Goal: Transaction & Acquisition: Register for event/course

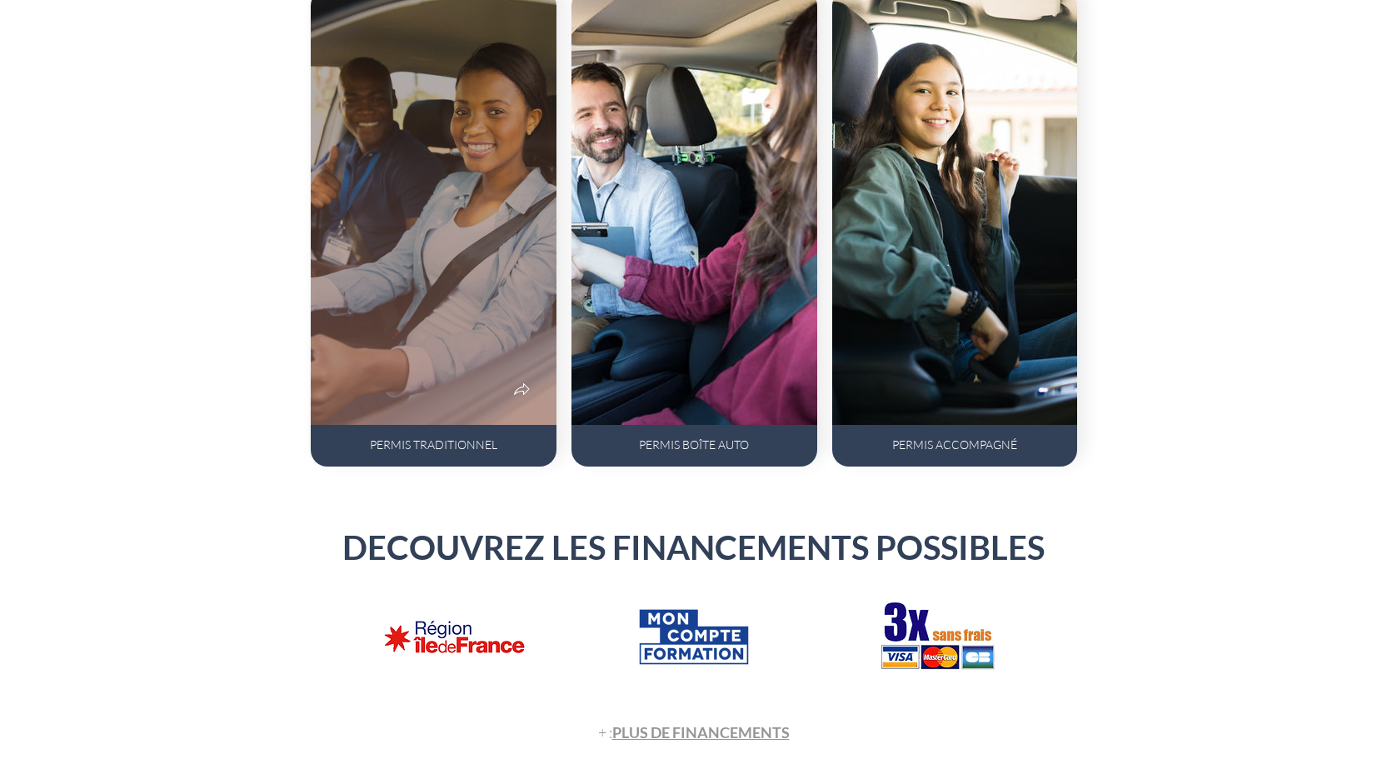
scroll to position [1166, 0]
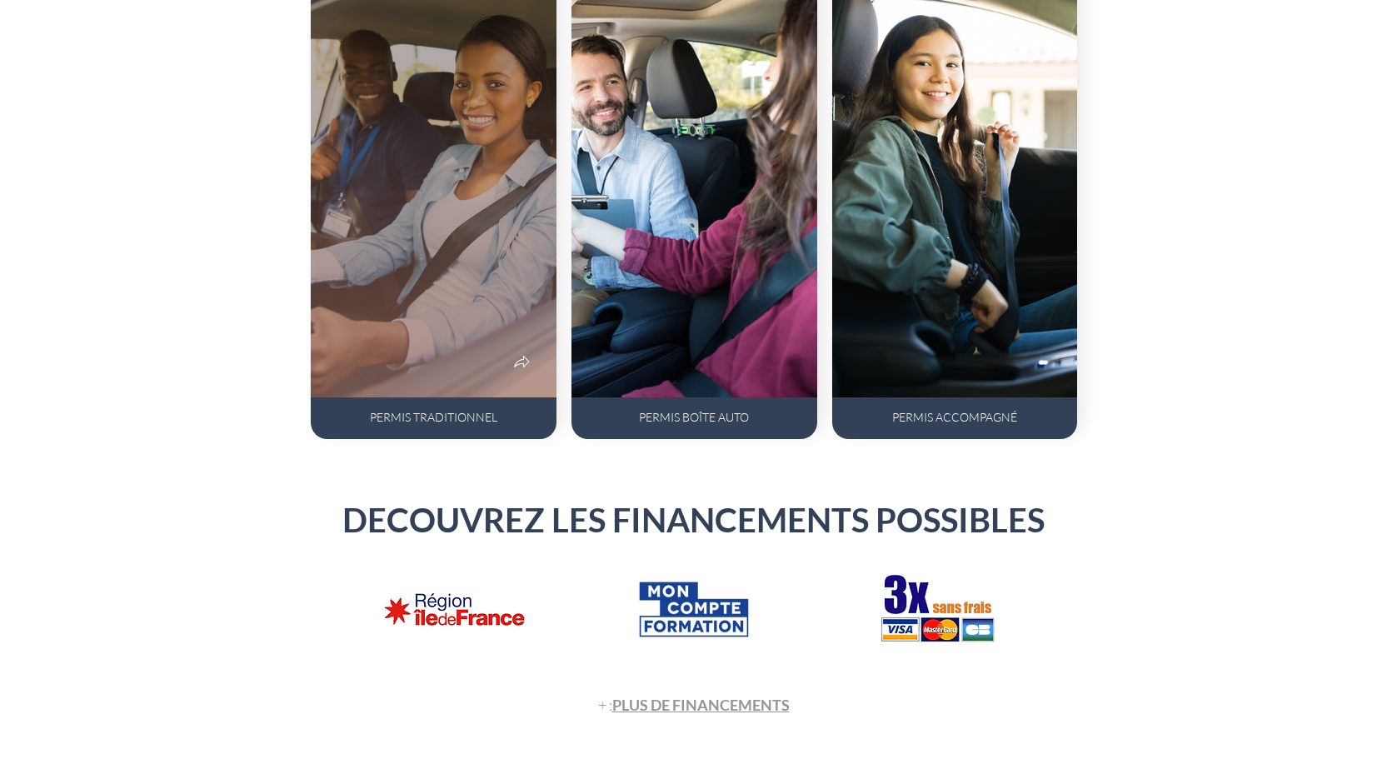
click at [462, 342] on div at bounding box center [434, 180] width 246 height 436
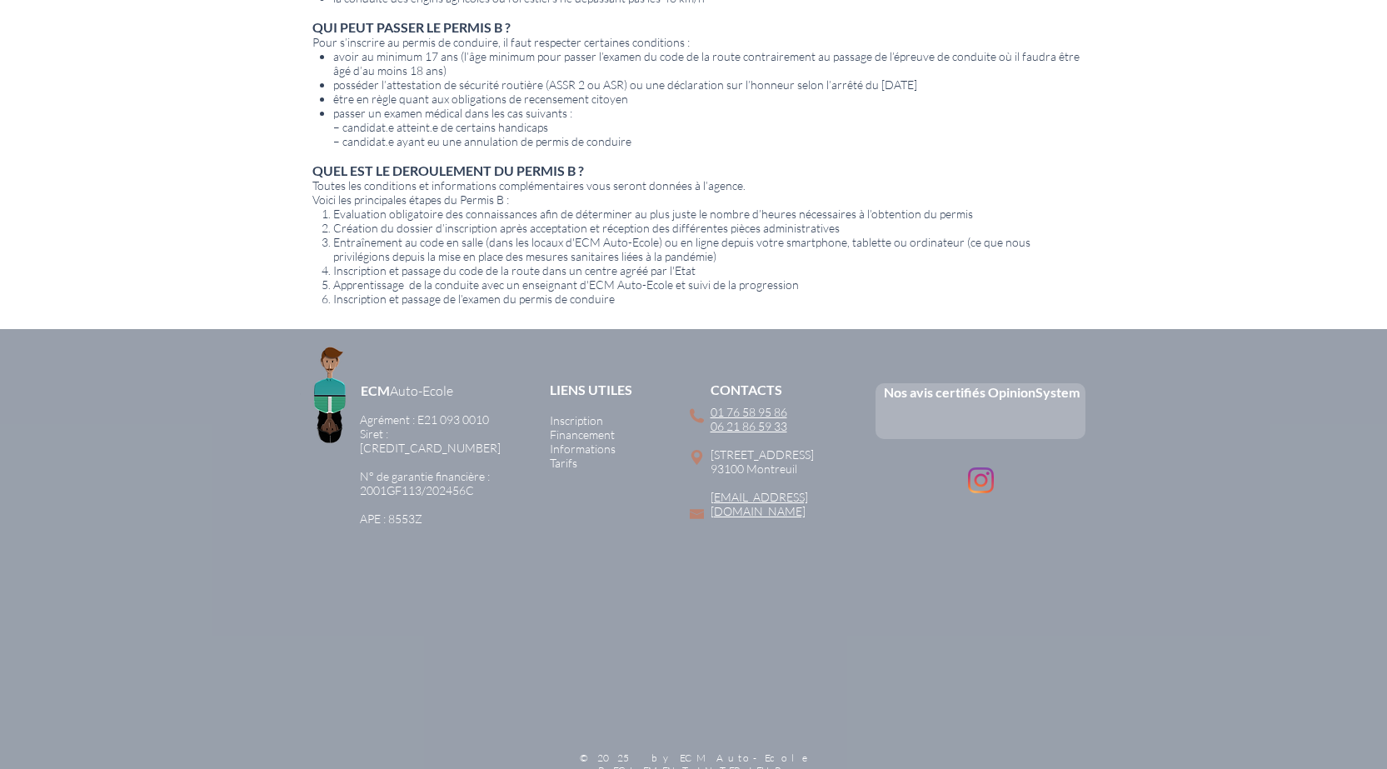
scroll to position [916, 0]
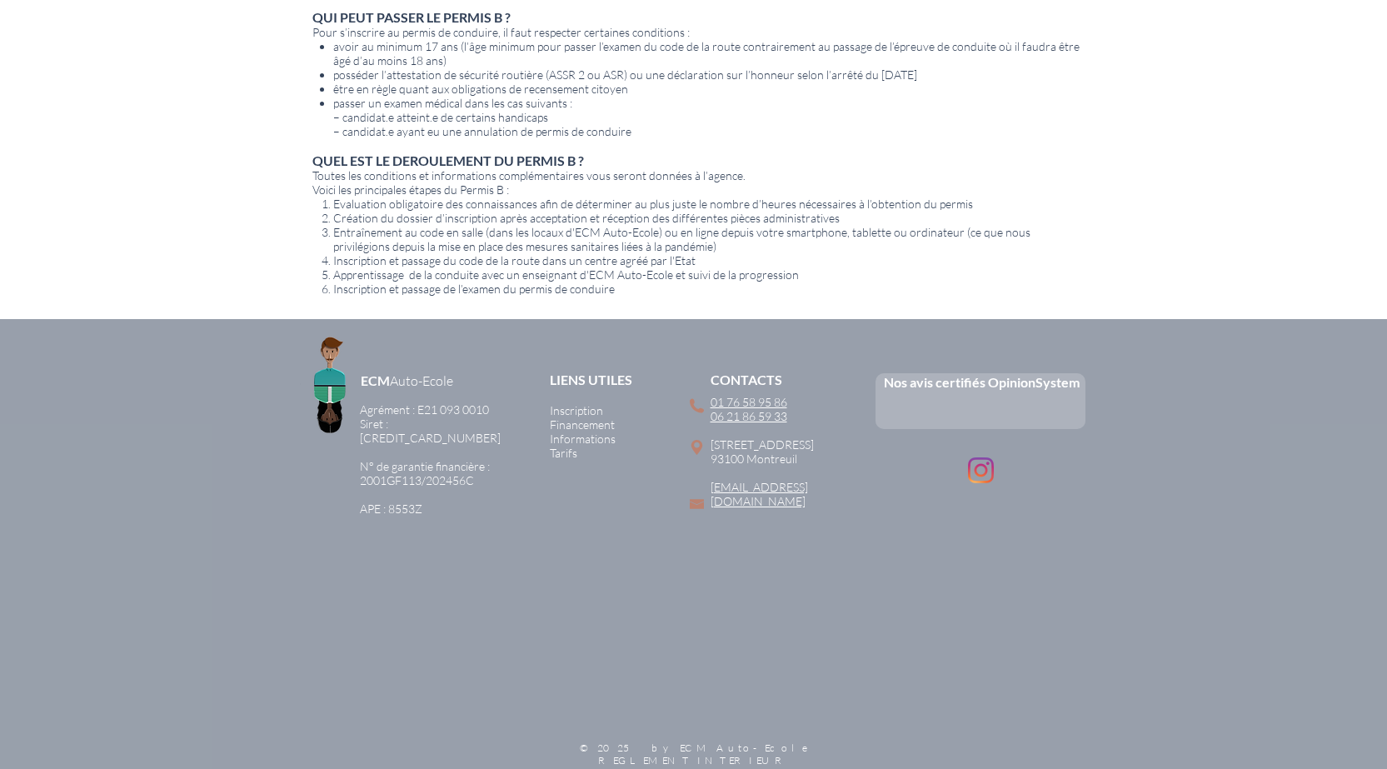
click at [564, 451] on span "Tarifs" at bounding box center [563, 453] width 27 height 14
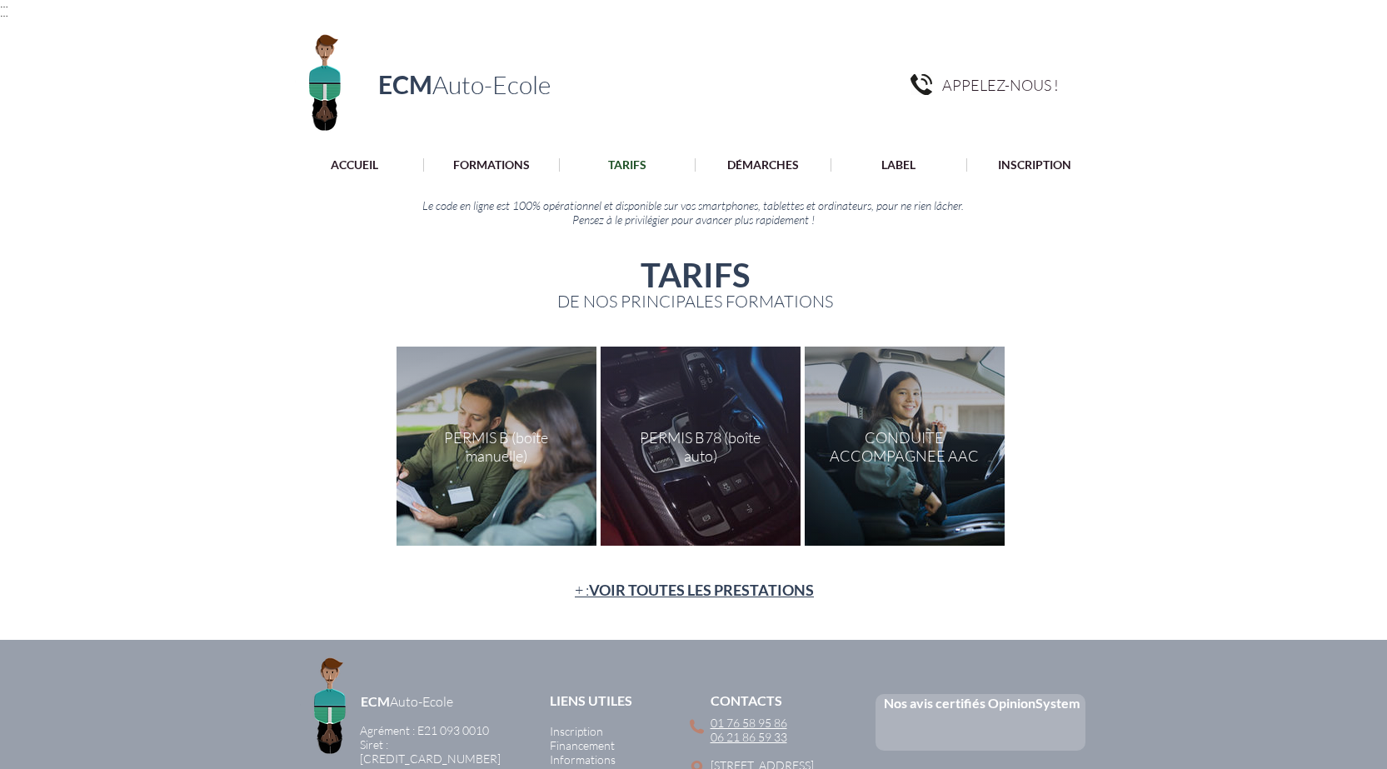
click at [485, 450] on div "main content" at bounding box center [497, 446] width 200 height 199
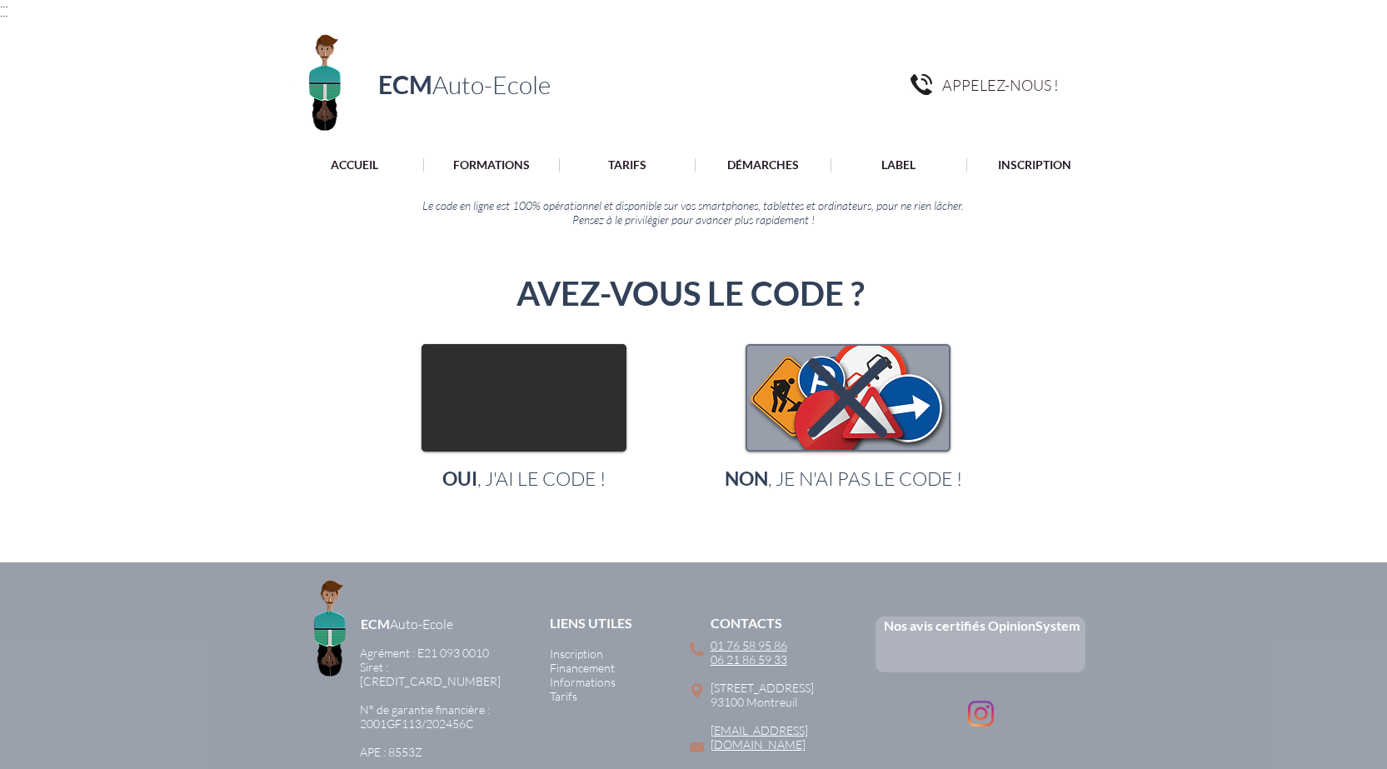
click at [553, 406] on img "main content" at bounding box center [524, 398] width 202 height 104
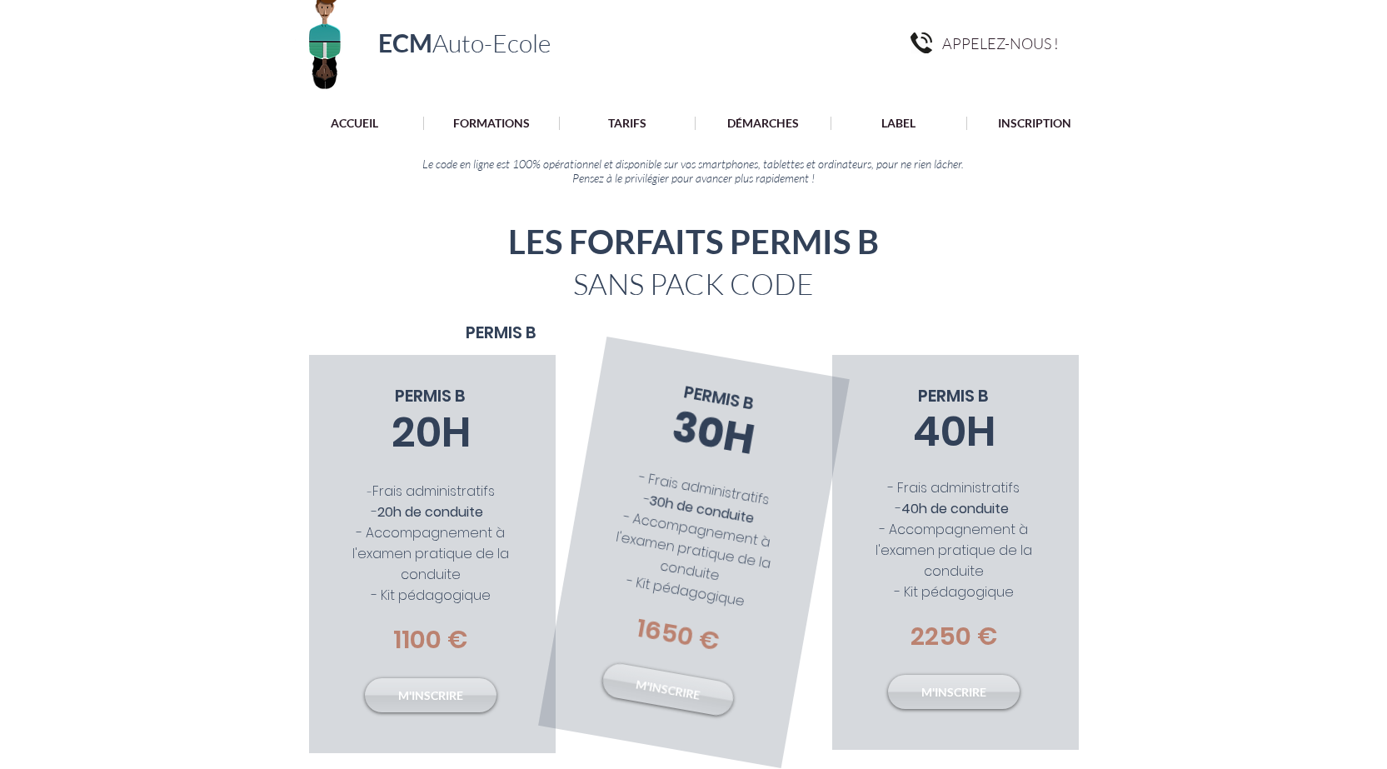
scroll to position [83, 0]
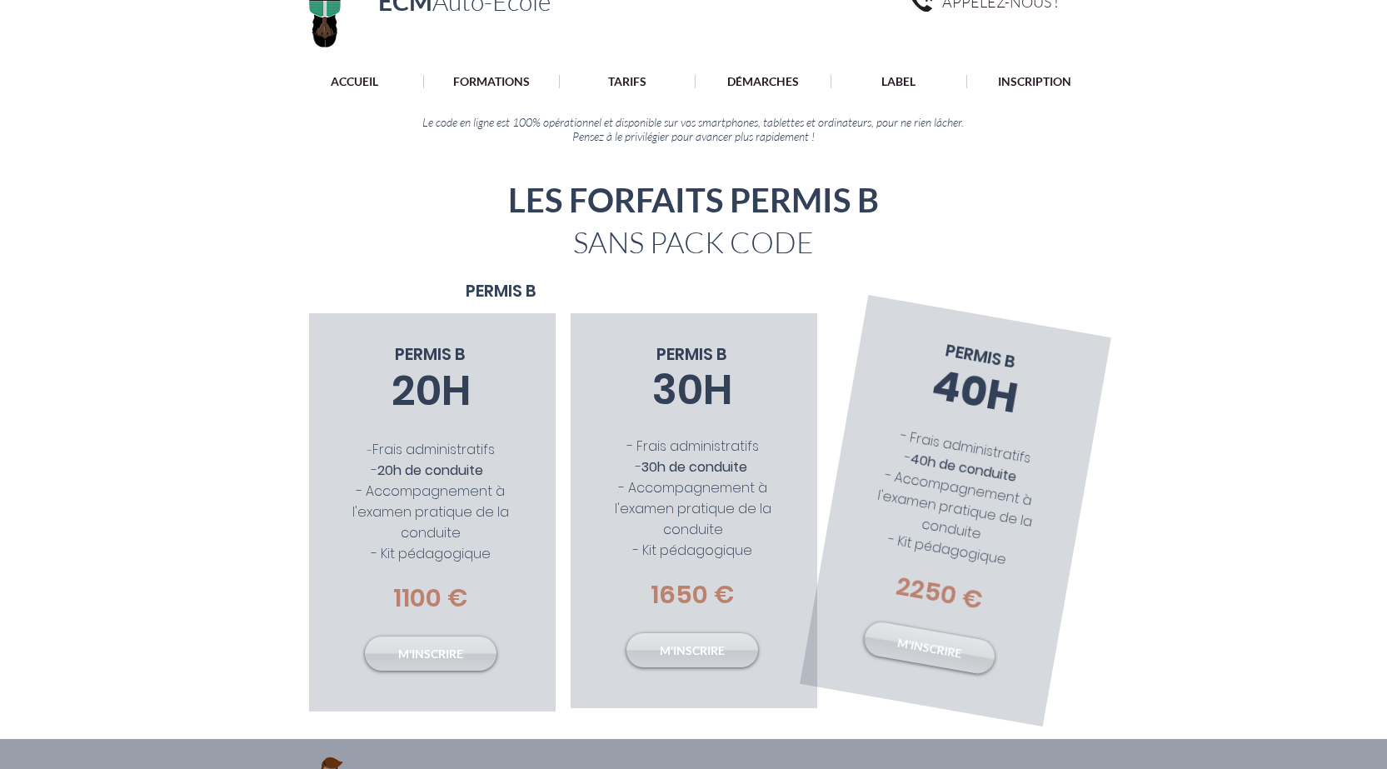
click at [997, 504] on span "- Accompagnement à l'examen pratique de la conduite" at bounding box center [954, 505] width 157 height 78
click at [948, 646] on span "M'INSCRIRE" at bounding box center [929, 647] width 67 height 27
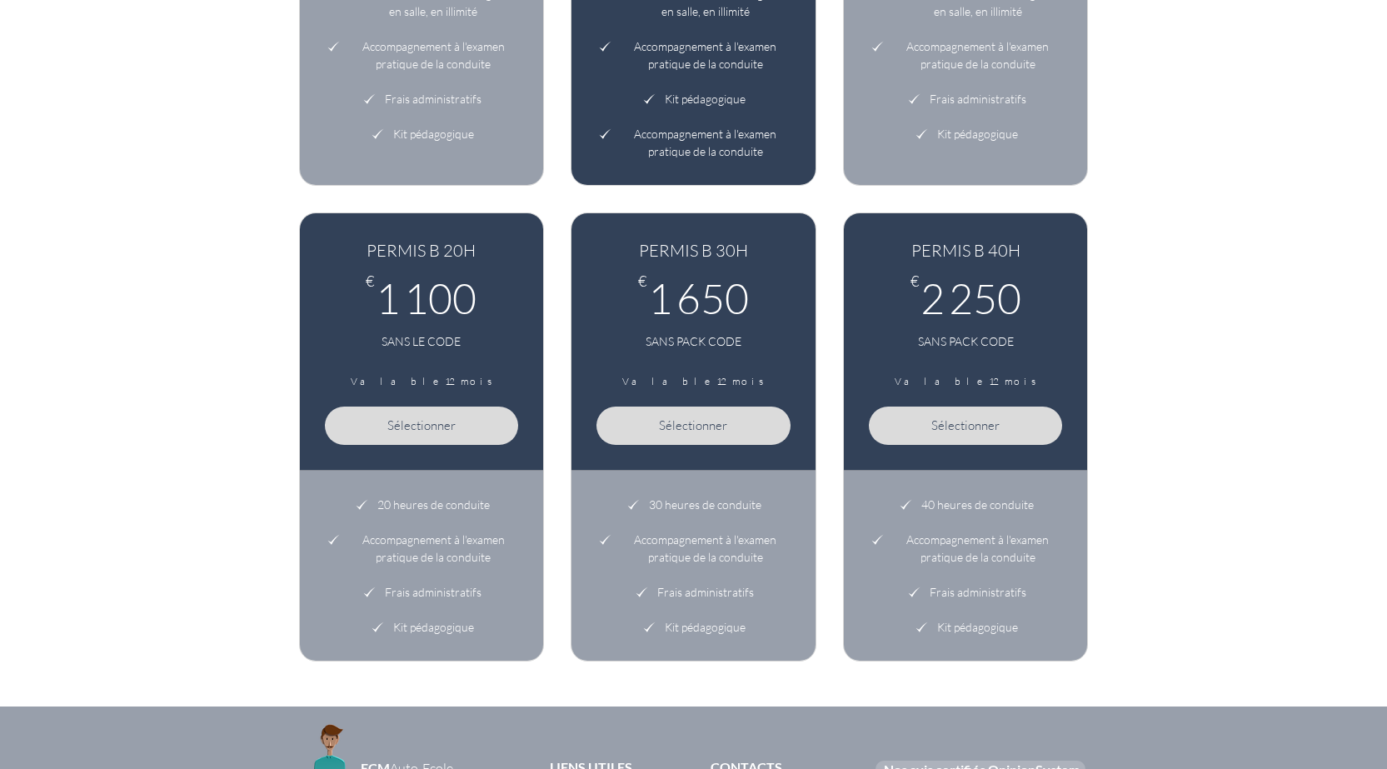
scroll to position [750, 0]
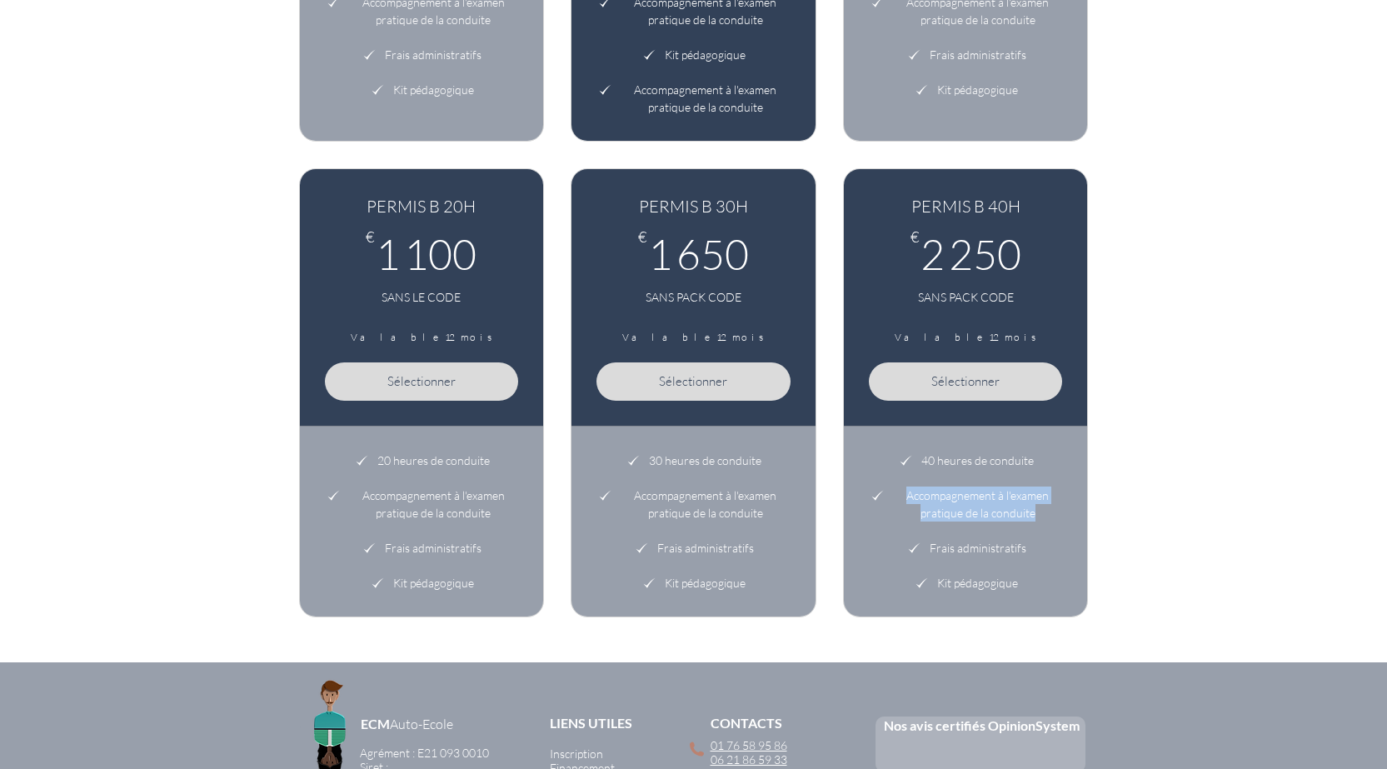
drag, startPoint x: 947, startPoint y: 481, endPoint x: 1042, endPoint y: 516, distance: 101.2
click at [1042, 516] on li "Accompagnement à l'examen pratique de la conduite" at bounding box center [966, 504] width 194 height 52
click at [975, 382] on span "Sélectionner" at bounding box center [965, 381] width 68 height 16
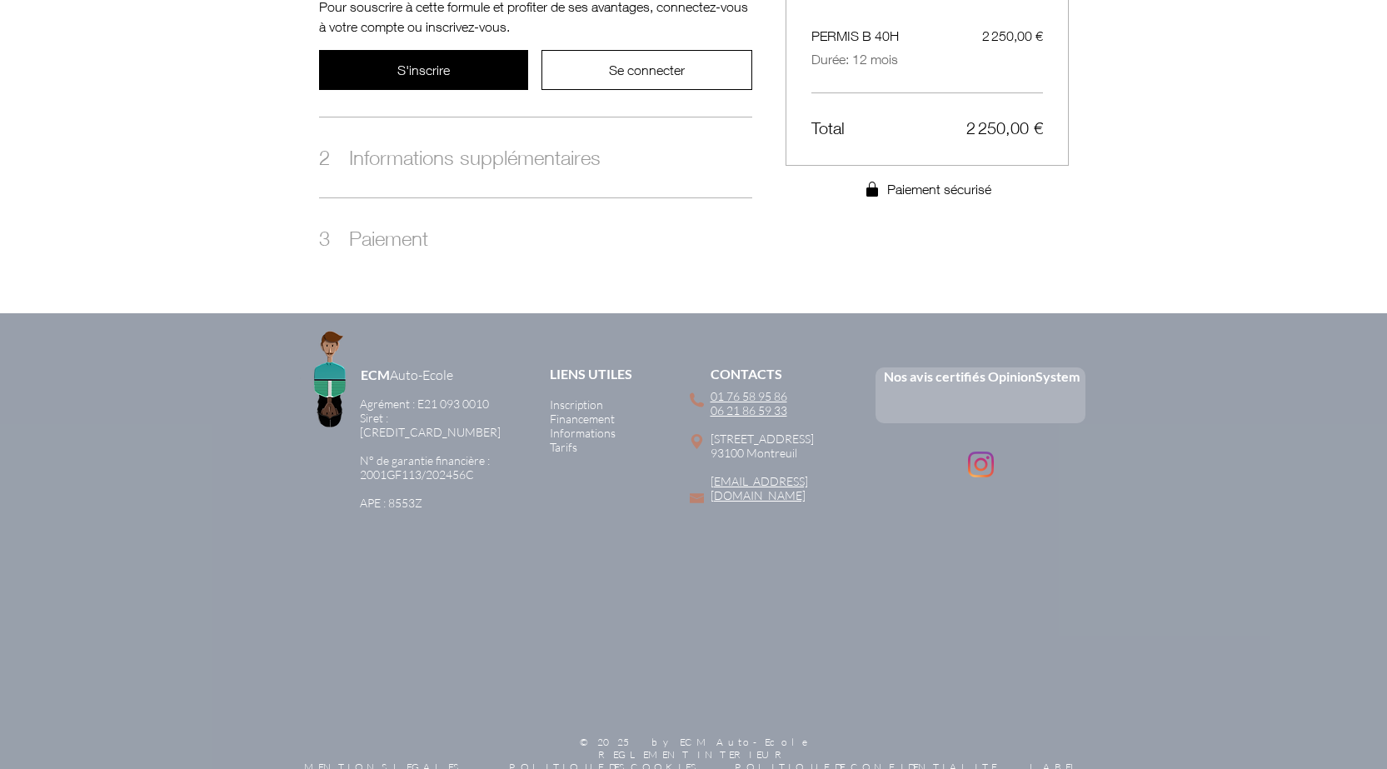
scroll to position [421, 0]
click at [587, 428] on span "Informations" at bounding box center [583, 432] width 66 height 14
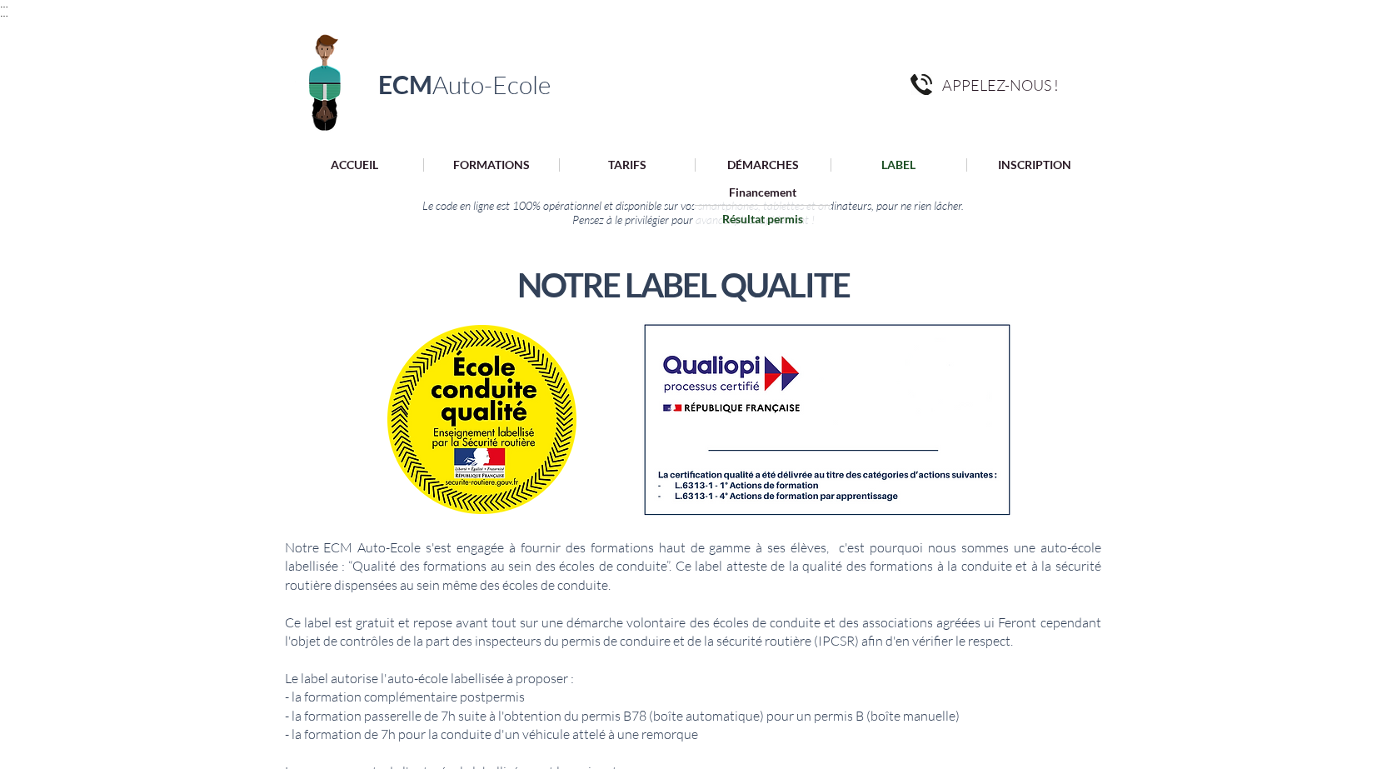
click at [749, 217] on p "Résultat permis" at bounding box center [762, 219] width 92 height 26
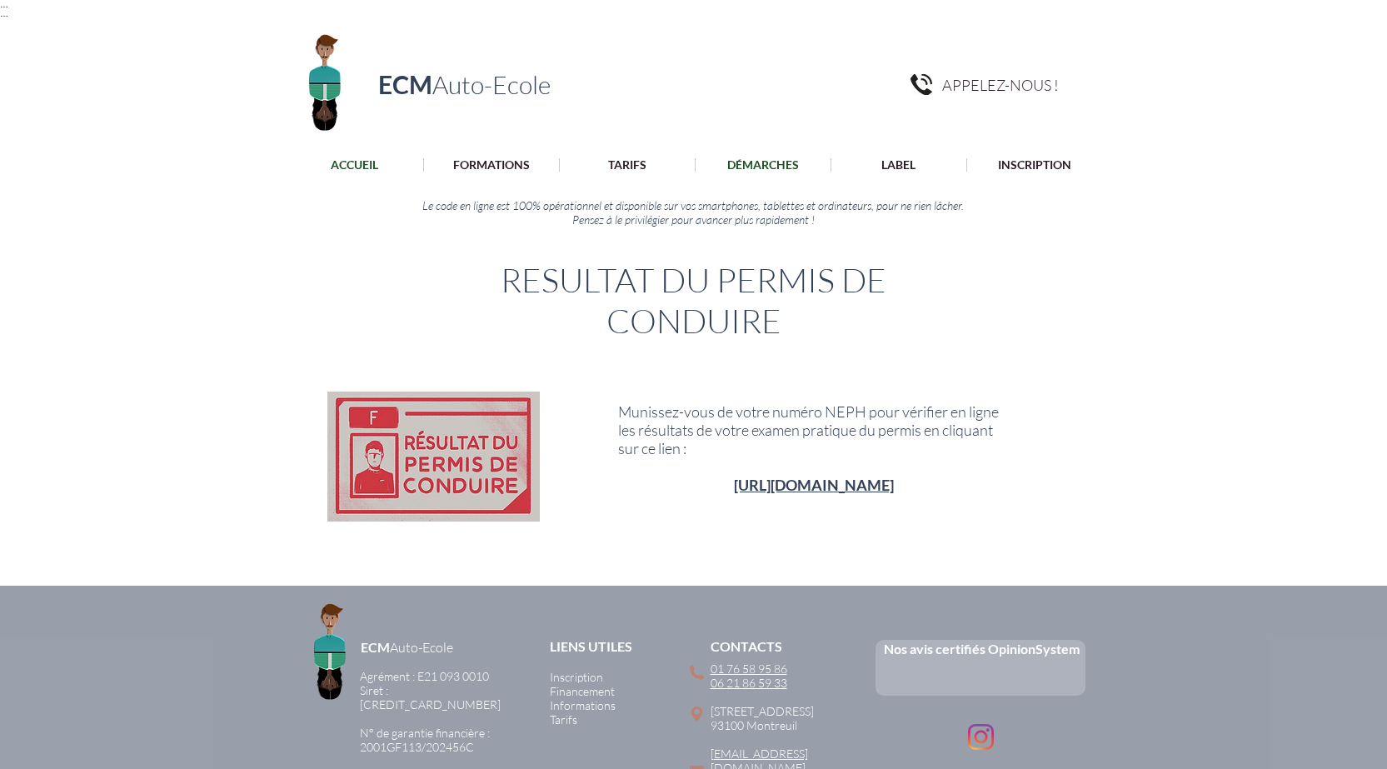
click at [350, 162] on p "ACCUEIL" at bounding box center [354, 164] width 64 height 13
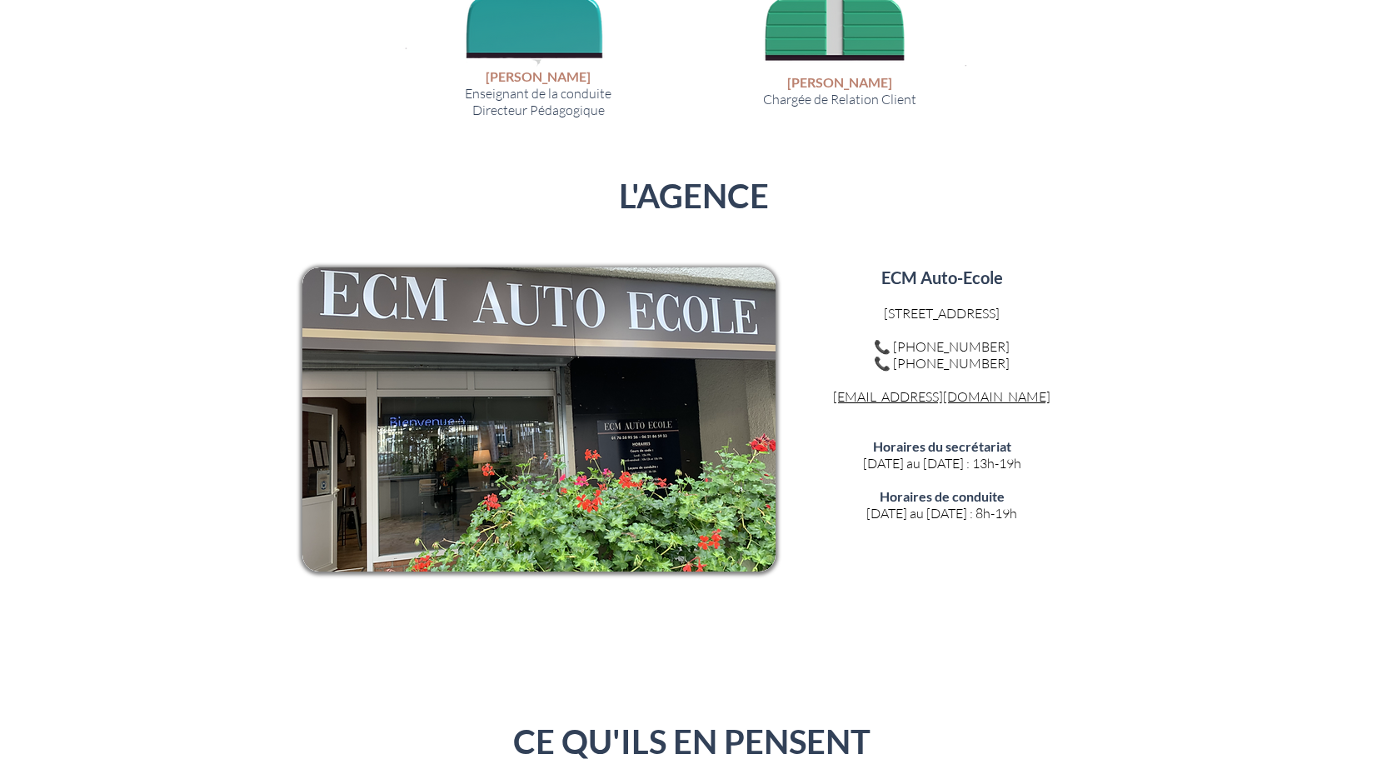
scroll to position [3332, 0]
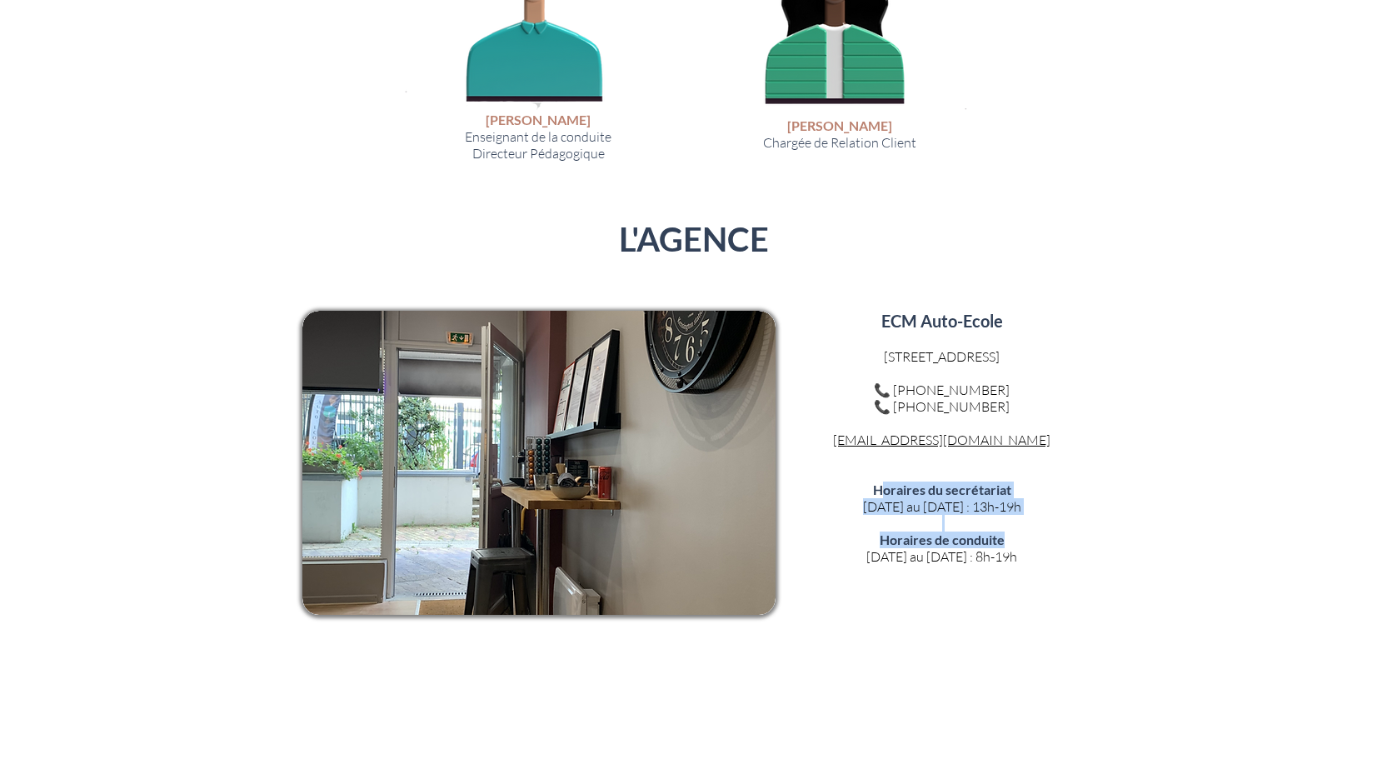
drag, startPoint x: 890, startPoint y: 473, endPoint x: 1027, endPoint y: 517, distance: 144.4
click at [1027, 517] on div "ECM Auto-Ecole ​ [STREET_ADDRESS] ​ 📞 [PHONE_NUMBER] 📞 [PHONE_NUMBER] ​ [EMAIL_…" at bounding box center [942, 463] width 312 height 304
drag, startPoint x: 904, startPoint y: 581, endPoint x: 910, endPoint y: 571, distance: 12.3
click at [906, 598] on p "​" at bounding box center [942, 606] width 312 height 17
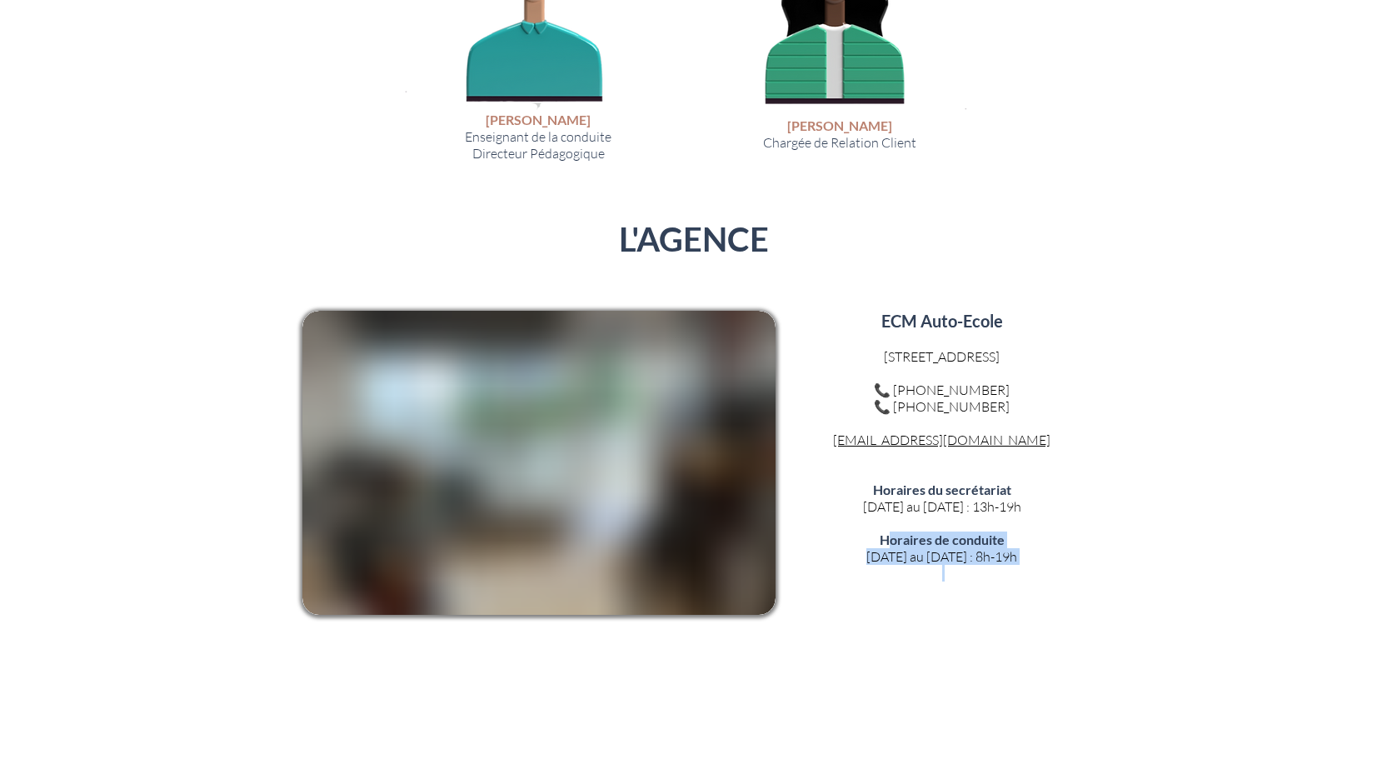
drag, startPoint x: 886, startPoint y: 519, endPoint x: 999, endPoint y: 566, distance: 122.1
click at [999, 566] on div "ECM Auto-Ecole ​ [STREET_ADDRESS] ​ 📞 [PHONE_NUMBER] 📞 [PHONE_NUMBER] ​ [EMAIL_…" at bounding box center [942, 463] width 312 height 304
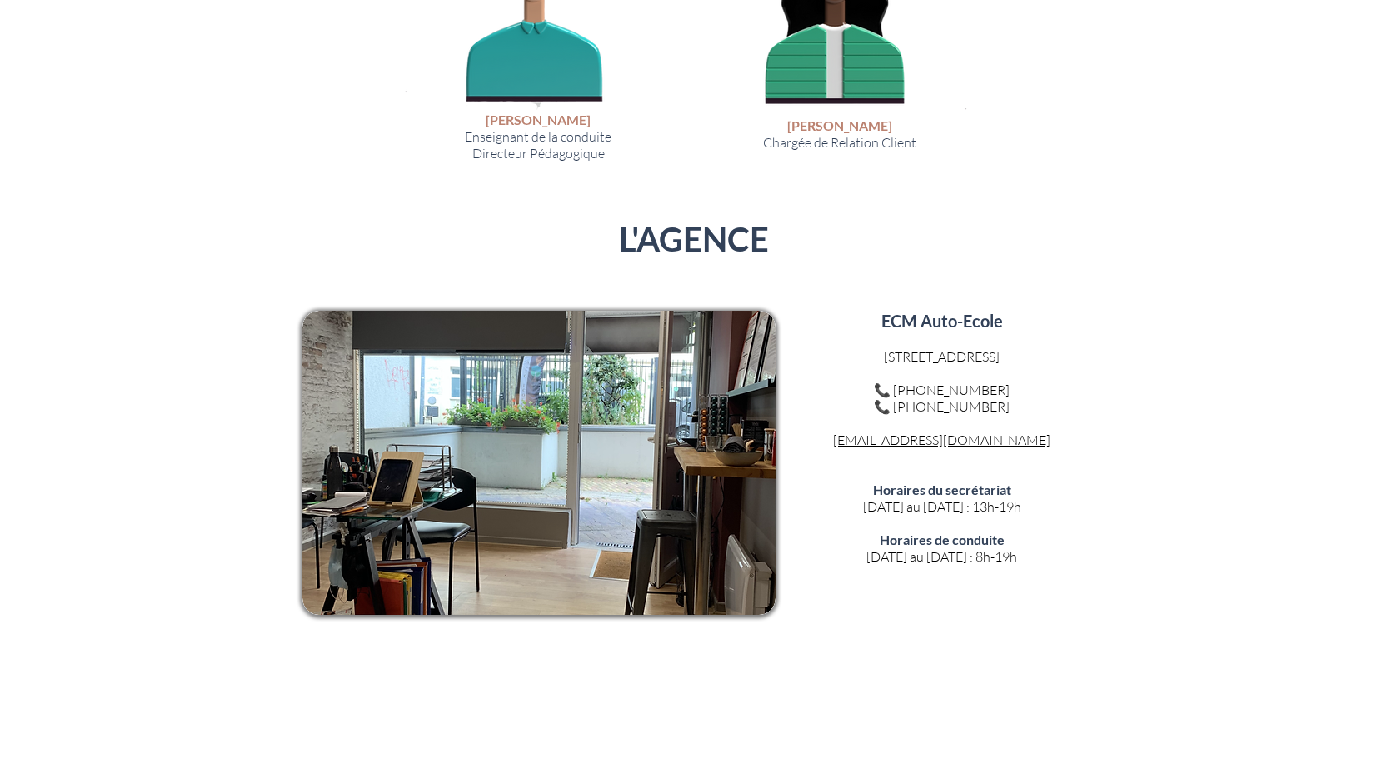
click at [906, 590] on div at bounding box center [693, -1] width 1387 height 1339
drag, startPoint x: 886, startPoint y: 519, endPoint x: 1000, endPoint y: 559, distance: 120.1
click at [999, 560] on div "ECM Auto-Ecole ​ [STREET_ADDRESS] ​ 📞 [PHONE_NUMBER] 📞 [PHONE_NUMBER] ​ [EMAIL_…" at bounding box center [942, 463] width 312 height 304
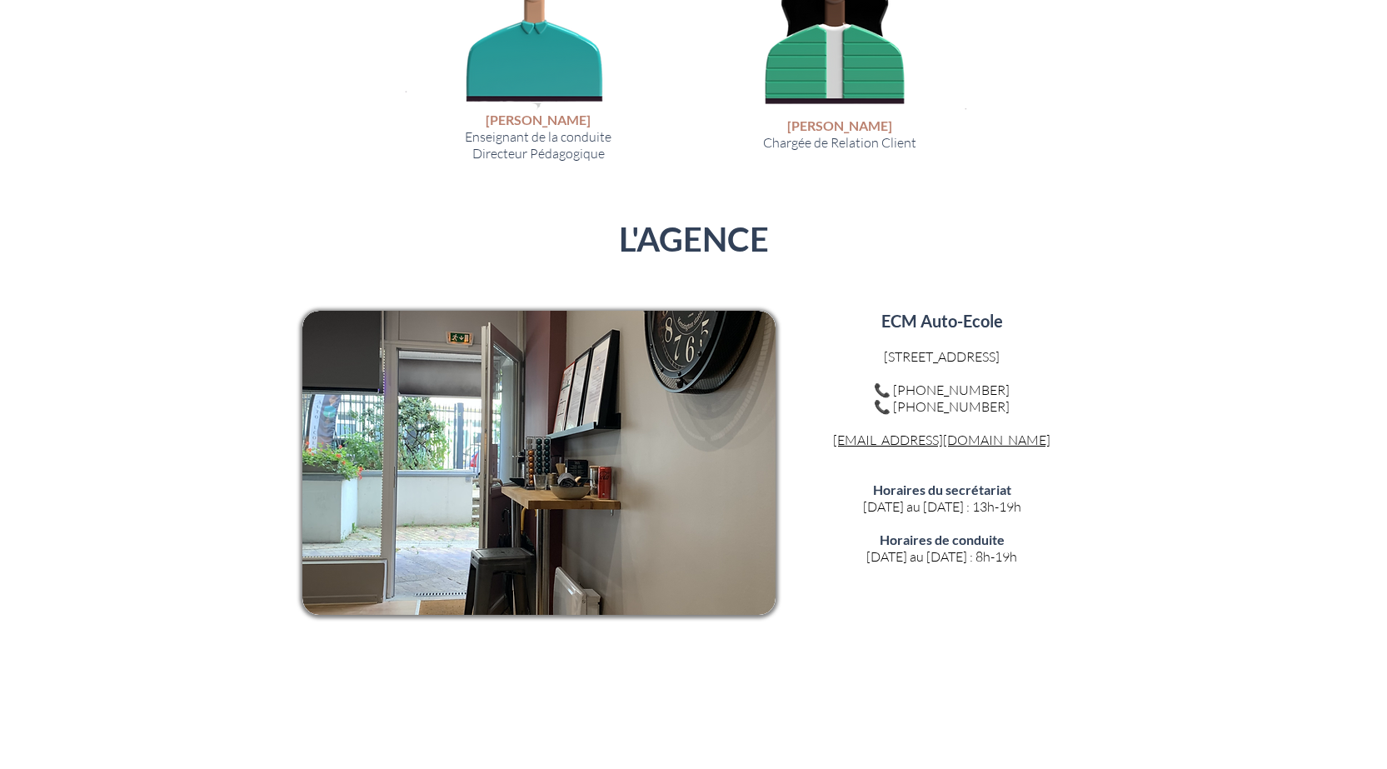
click at [975, 598] on p "​" at bounding box center [942, 606] width 312 height 17
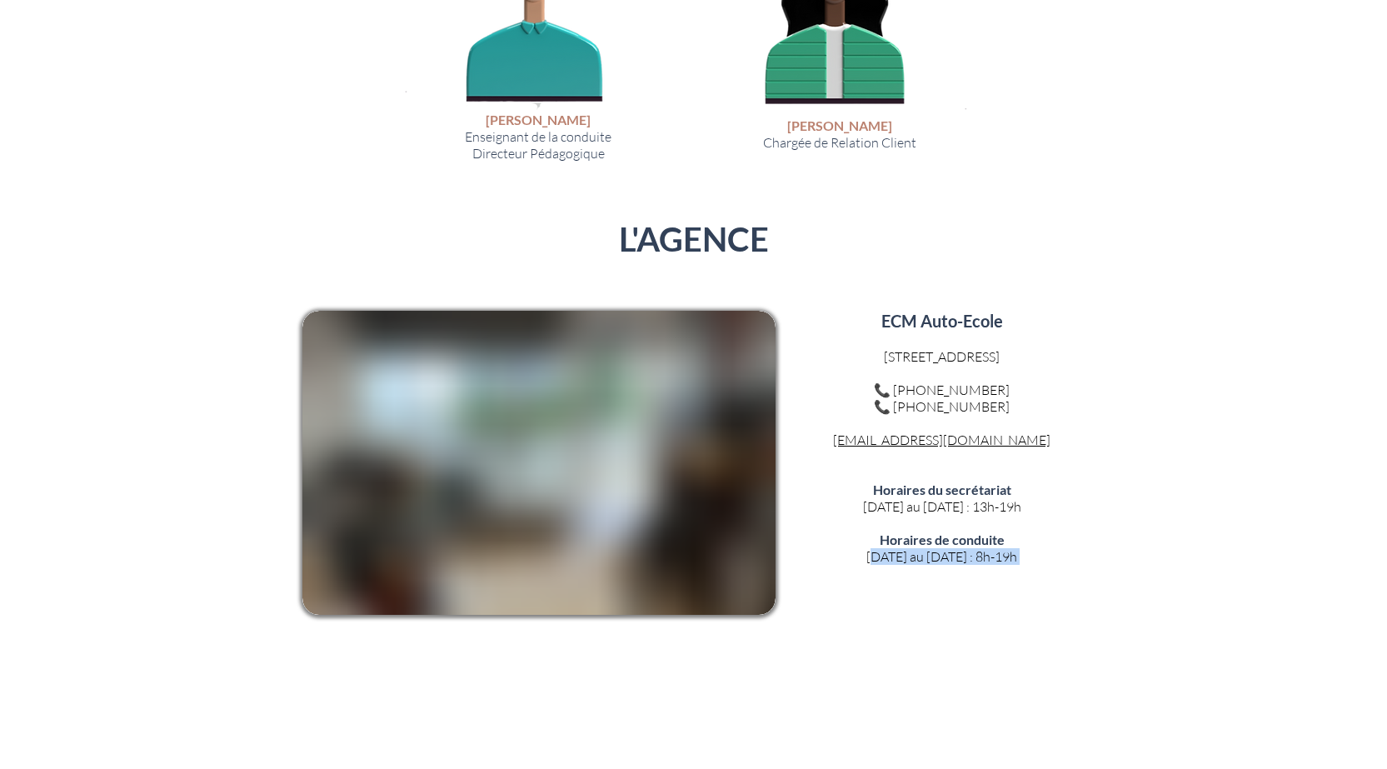
drag, startPoint x: 874, startPoint y: 525, endPoint x: 1025, endPoint y: 549, distance: 152.7
click at [1025, 549] on div "ECM Auto-Ecole ​ [STREET_ADDRESS] ​ 📞 [PHONE_NUMBER] 📞 [PHONE_NUMBER] ​ [EMAIL_…" at bounding box center [942, 463] width 312 height 304
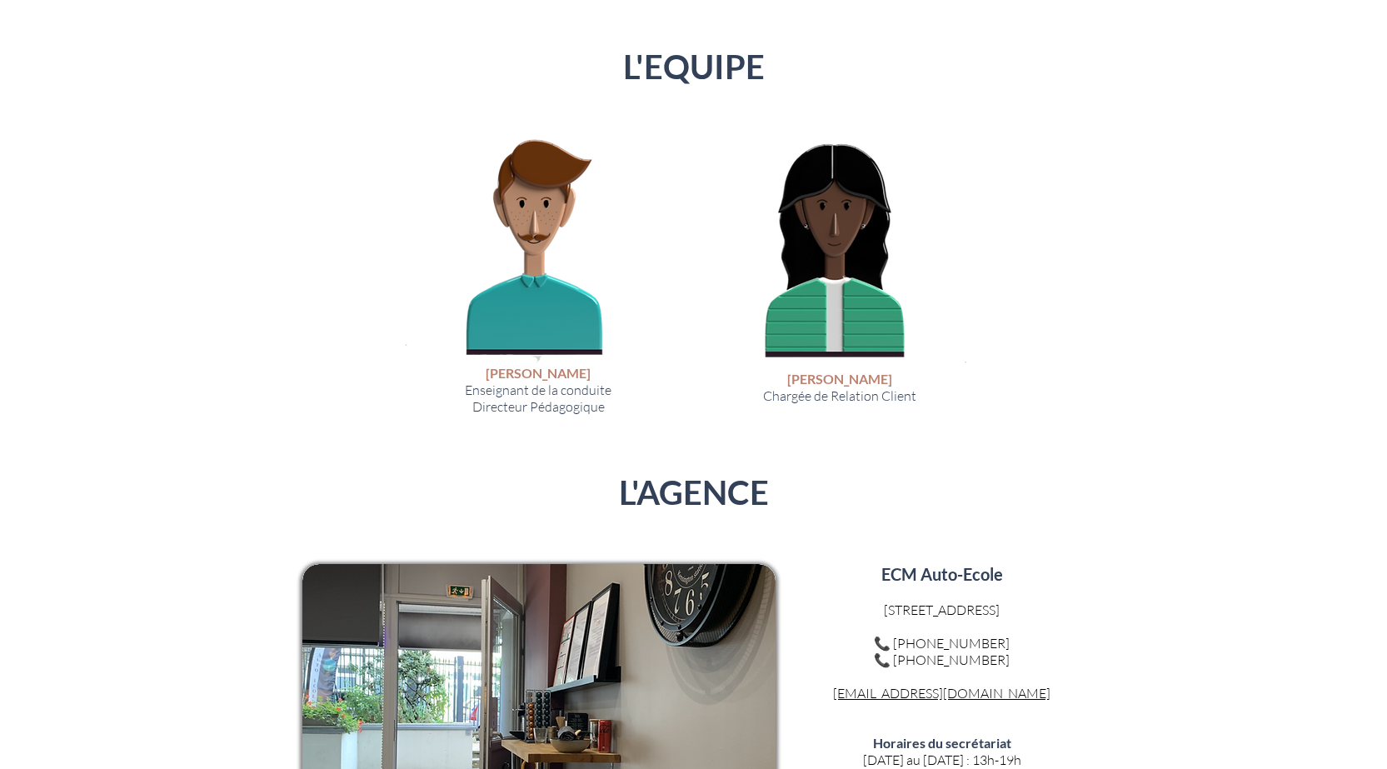
scroll to position [3166, 0]
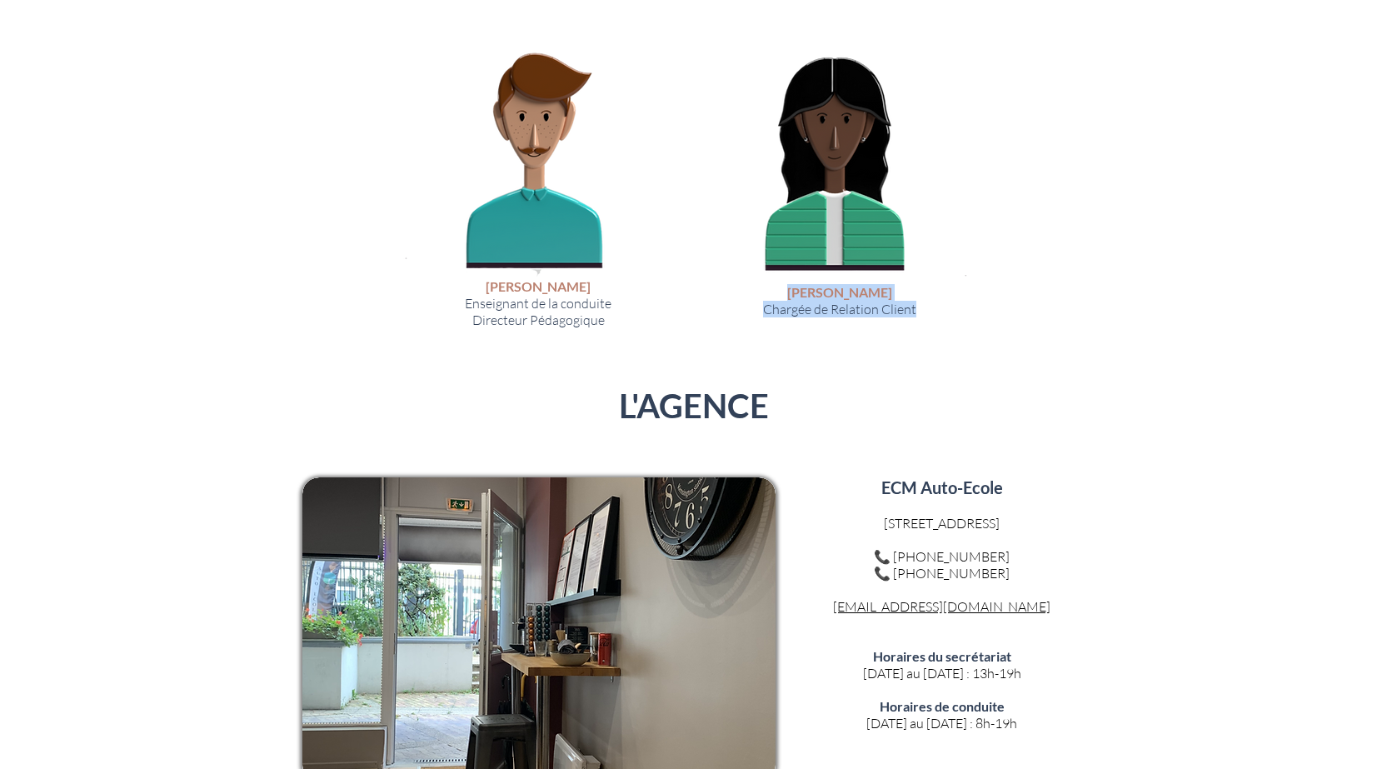
drag, startPoint x: 965, startPoint y: 302, endPoint x: 858, endPoint y: 321, distance: 109.2
click at [922, 314] on div "L'EQUIPE [PERSON_NAME] Enseignant de la conduite Directeur Pédagogique [PERSON_…" at bounding box center [693, 169] width 1387 height 432
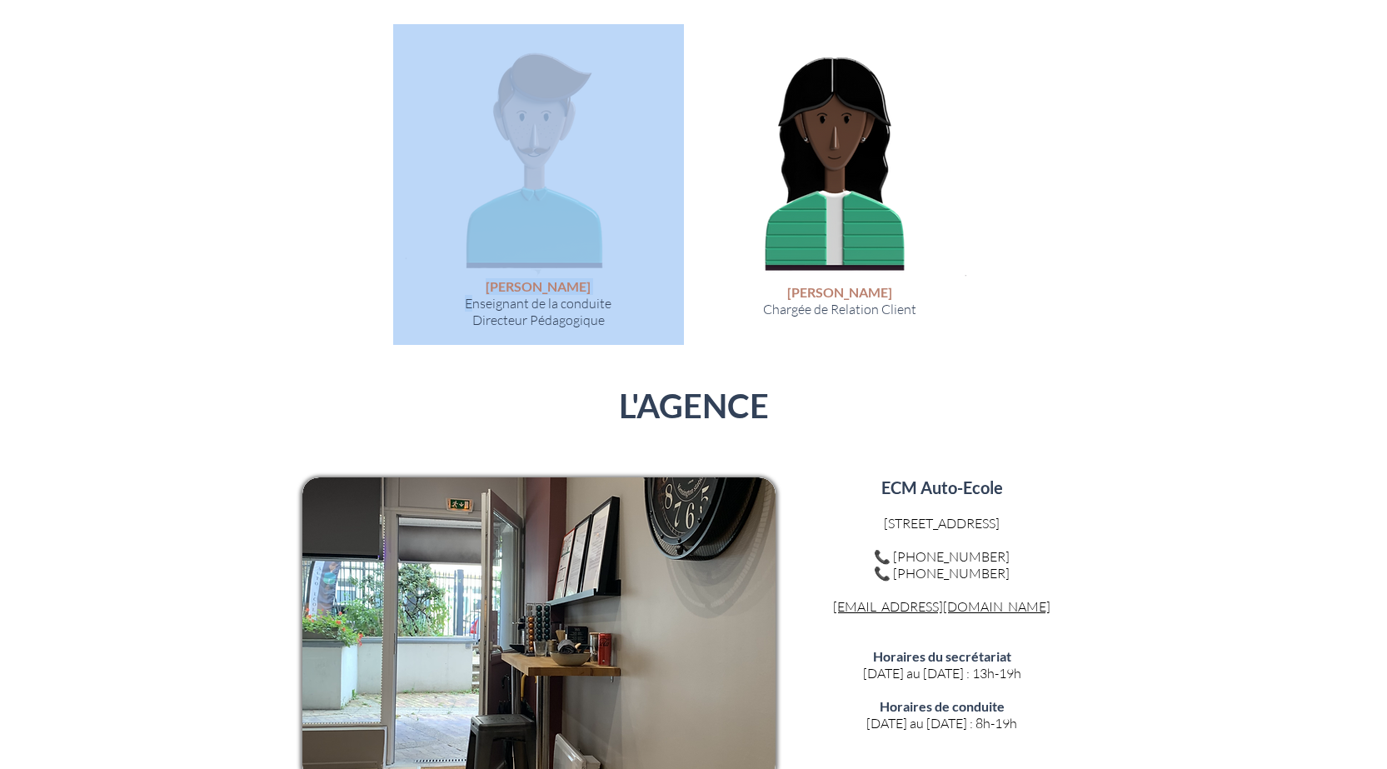
drag, startPoint x: 472, startPoint y: 283, endPoint x: 656, endPoint y: 344, distance: 193.9
click at [656, 344] on div "L'EQUIPE [PERSON_NAME] Enseignant de la conduite Directeur Pédagogique [PERSON_…" at bounding box center [693, 169] width 1387 height 432
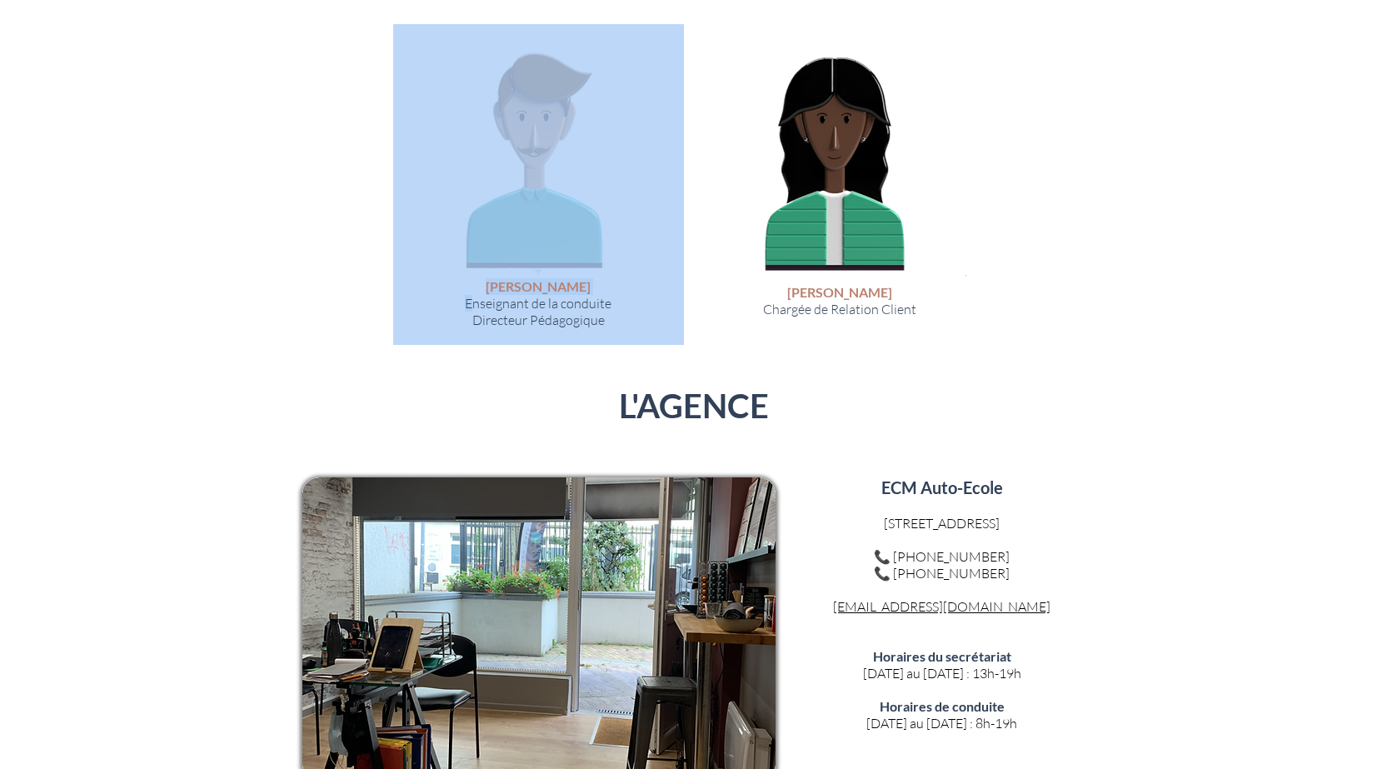
click at [427, 353] on div at bounding box center [693, 169] width 1387 height 432
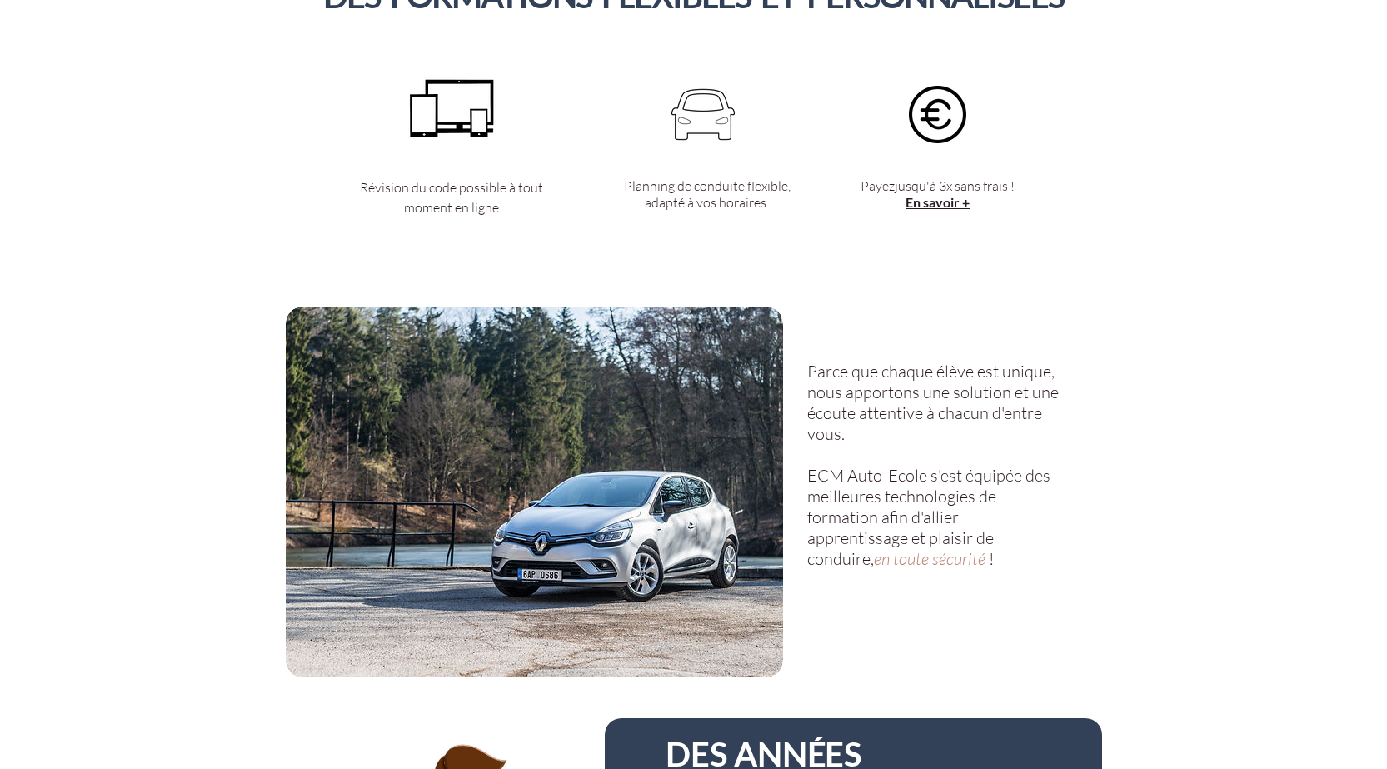
scroll to position [1916, 0]
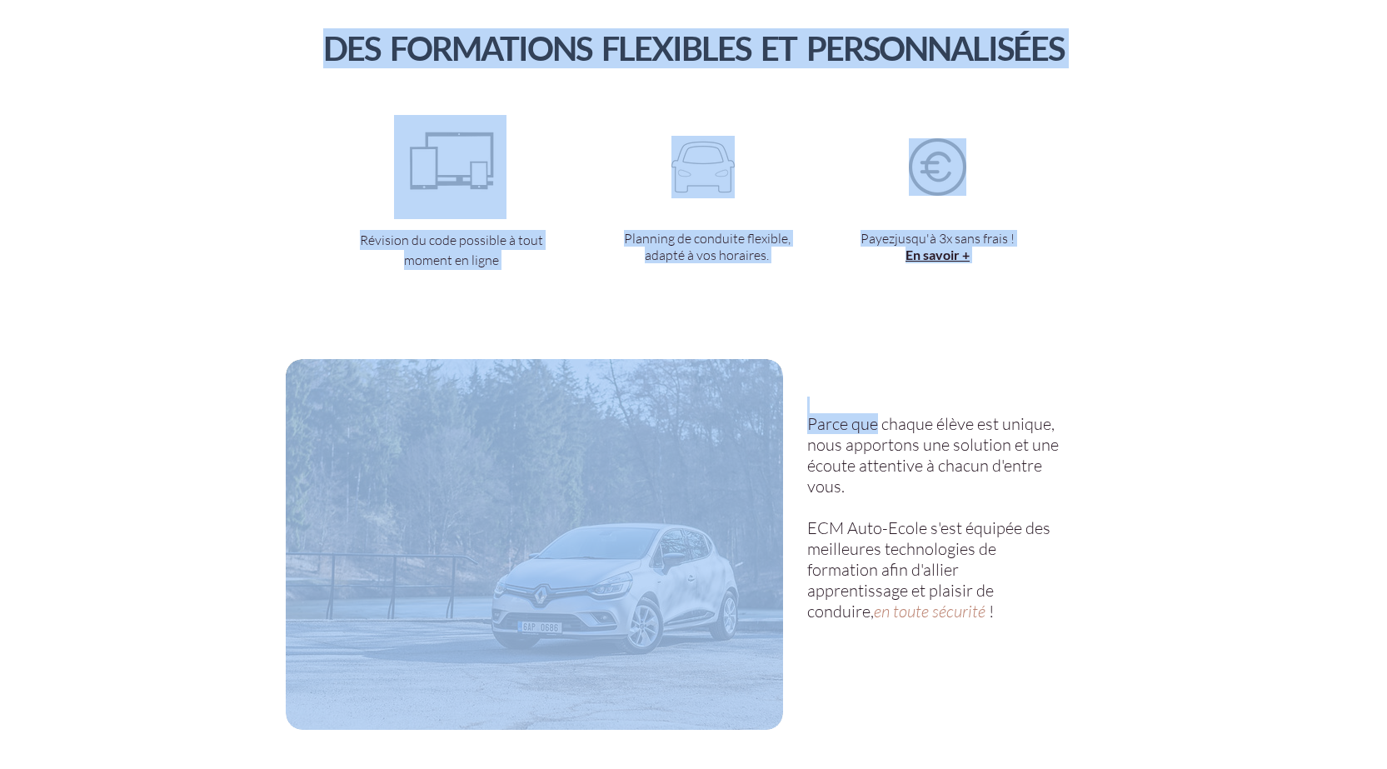
drag, startPoint x: 874, startPoint y: 428, endPoint x: 974, endPoint y: 663, distance: 255.3
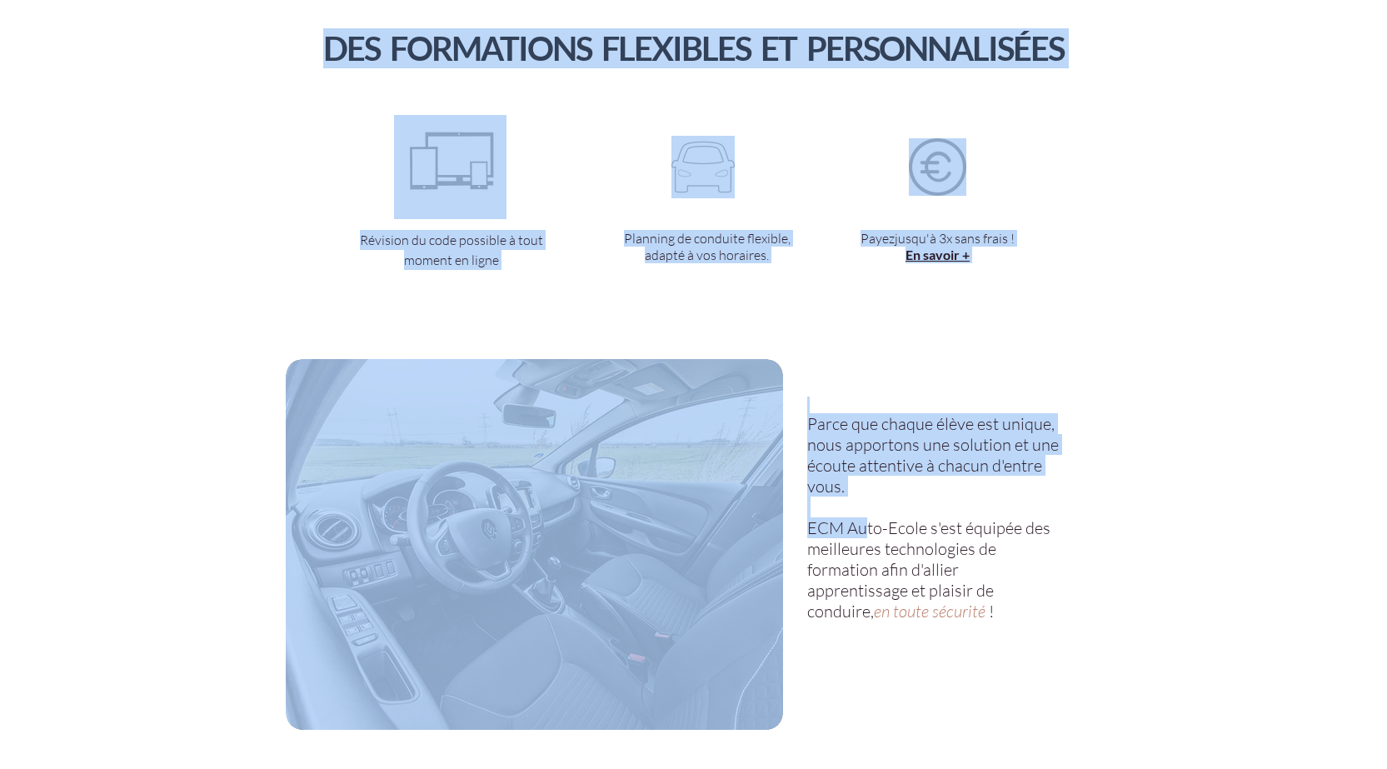
drag, startPoint x: 866, startPoint y: 523, endPoint x: 1035, endPoint y: 631, distance: 199.7
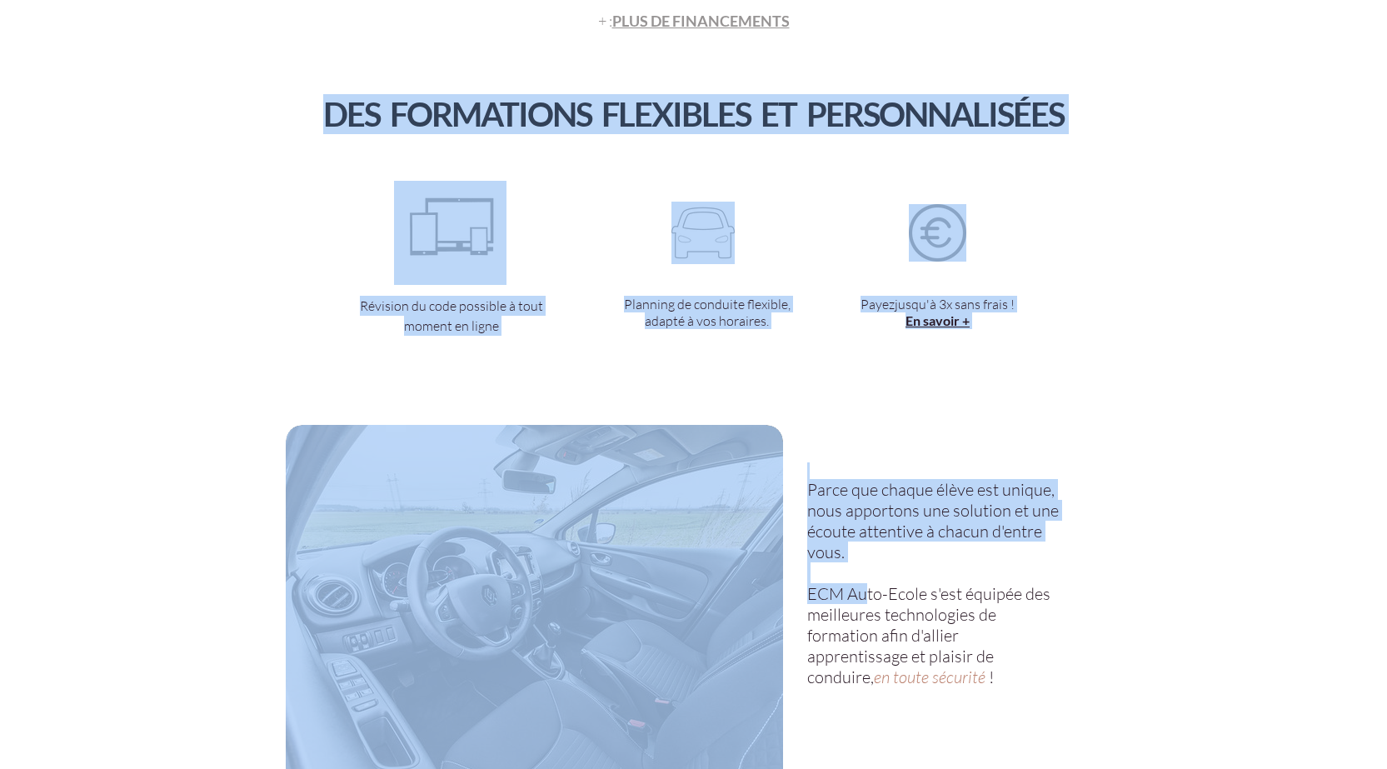
scroll to position [1583, 0]
